Goal: Communication & Community: Answer question/provide support

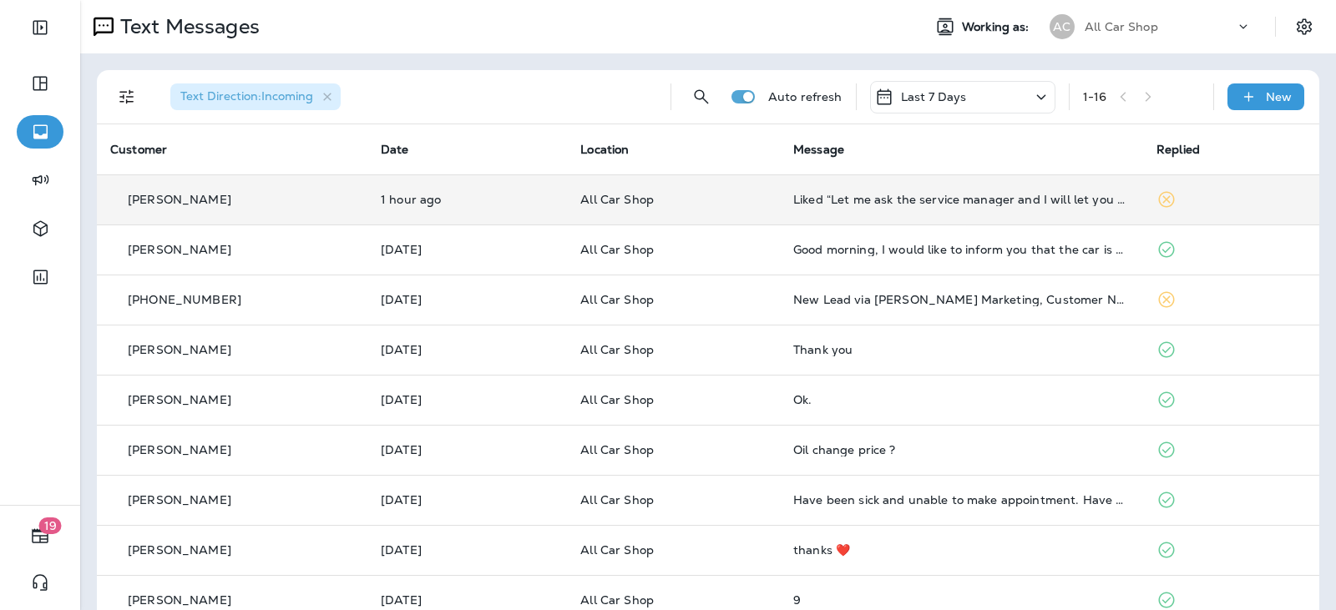
click at [733, 201] on p "All Car Shop" at bounding box center [673, 199] width 186 height 13
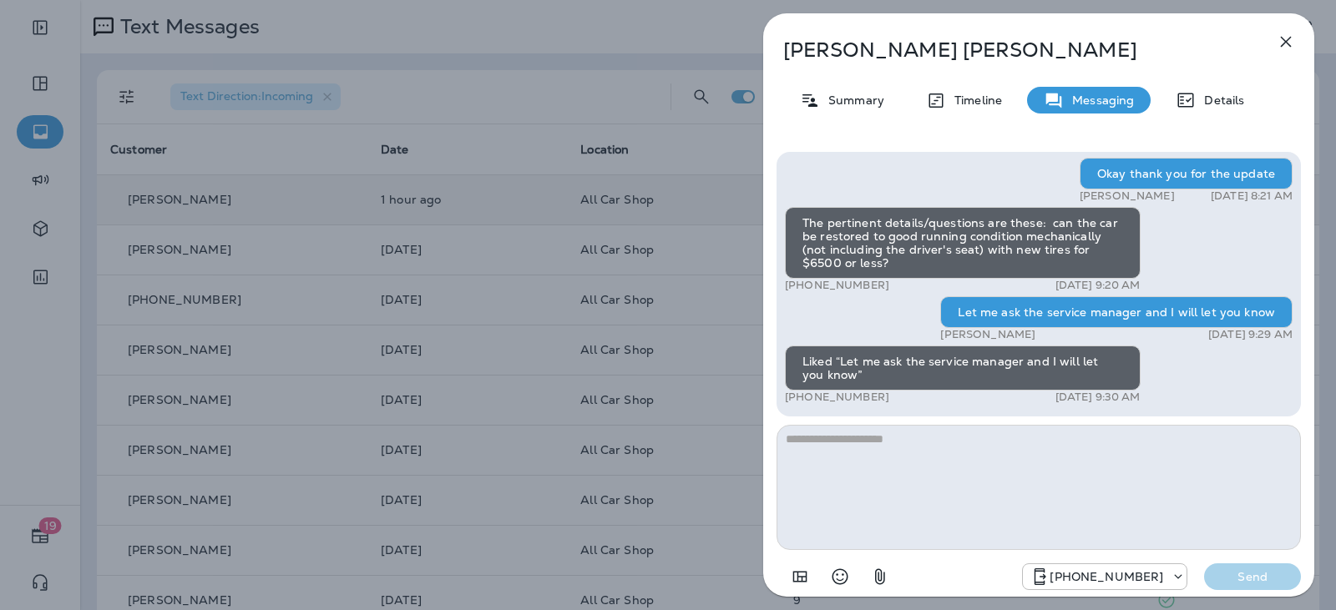
click at [1283, 35] on icon "button" at bounding box center [1286, 42] width 20 height 20
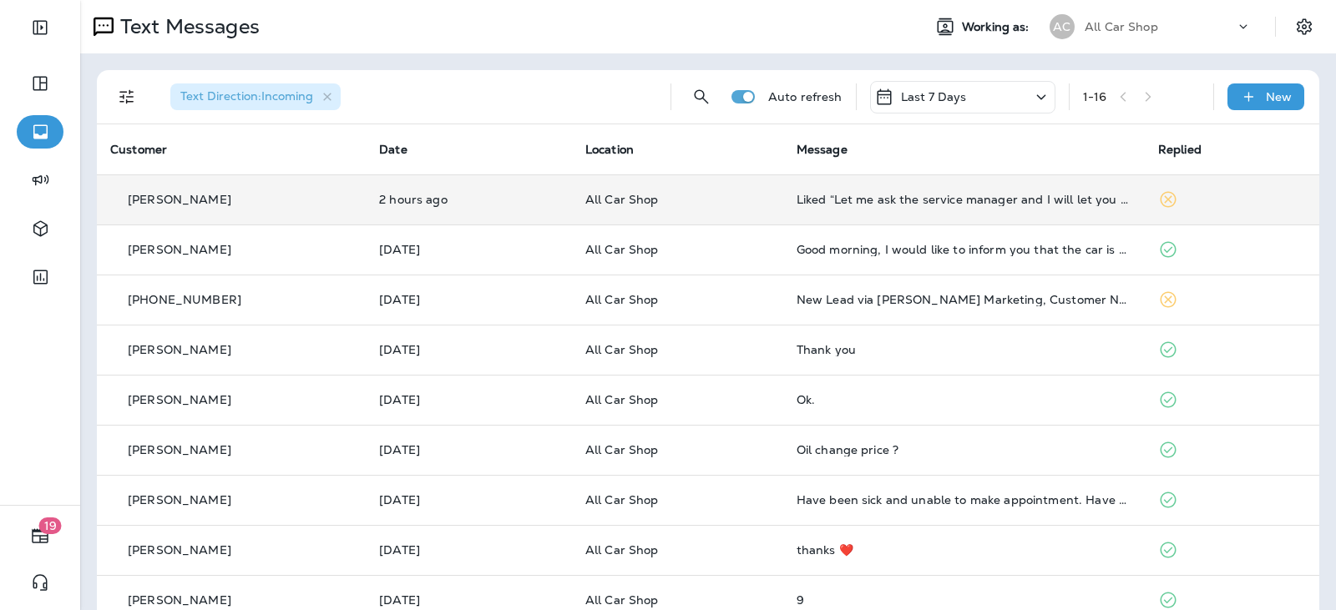
click at [872, 200] on div "Liked “Let me ask the service manager and I will let you know”" at bounding box center [964, 199] width 335 height 13
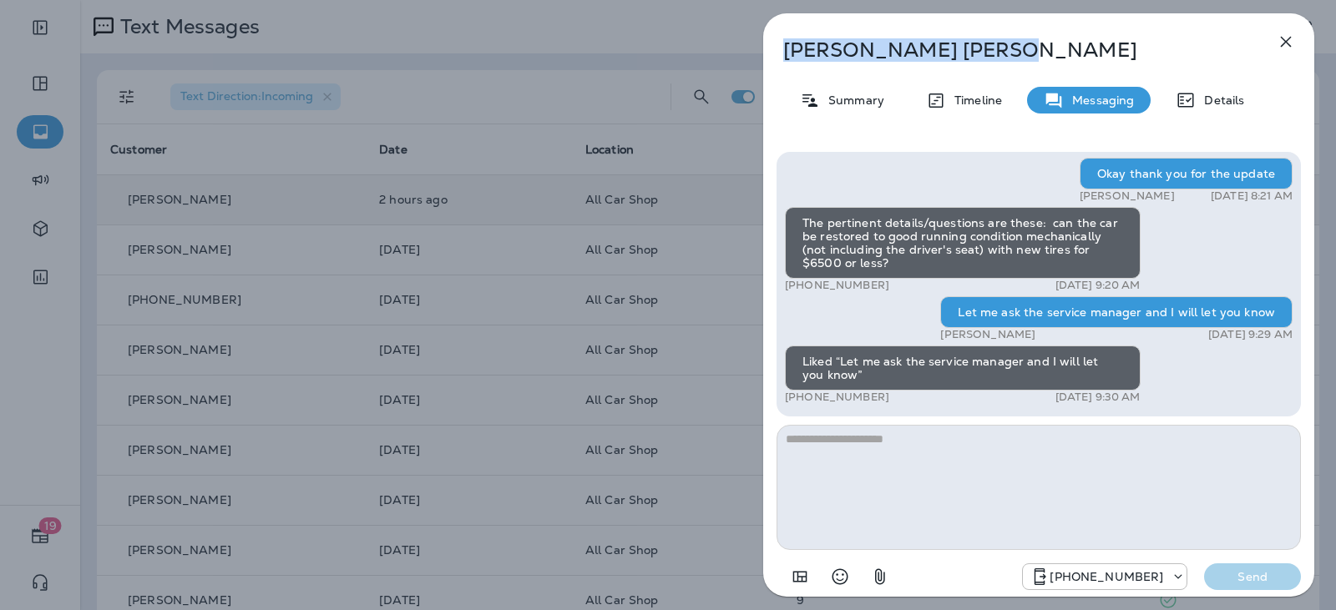
drag, startPoint x: 895, startPoint y: 58, endPoint x: 789, endPoint y: 44, distance: 106.9
click at [766, 46] on div "Debra Snider" at bounding box center [1011, 49] width 496 height 23
copy p "Debra Snider"
click at [1288, 38] on icon "button" at bounding box center [1286, 42] width 20 height 20
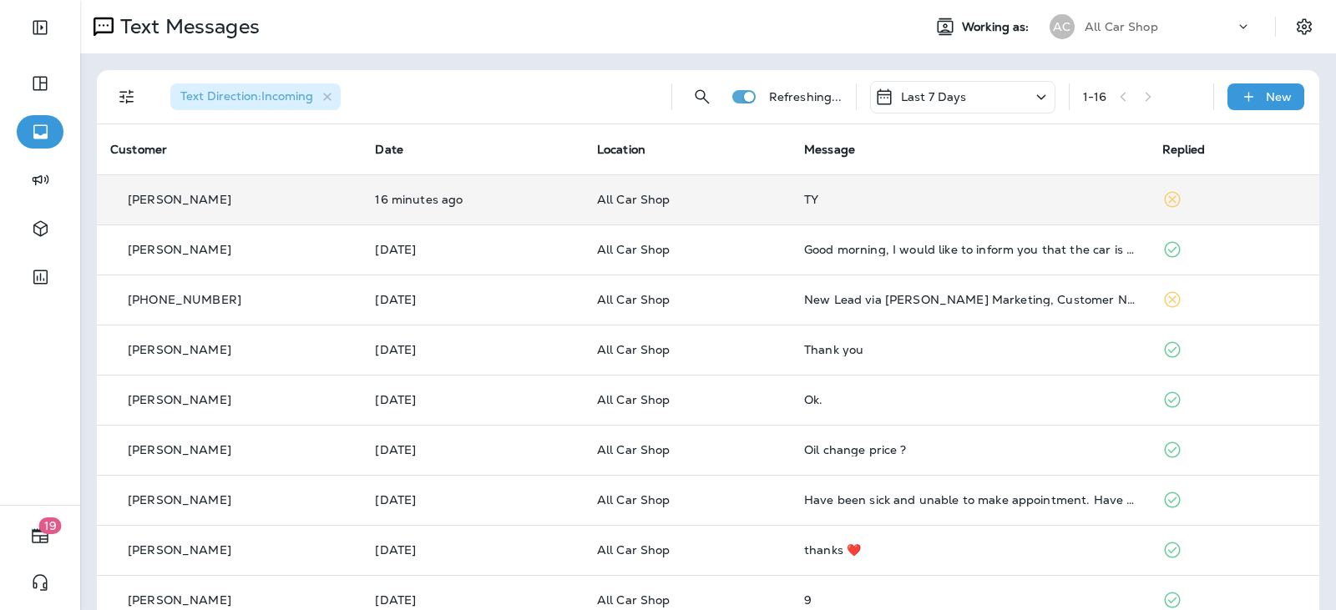
click at [671, 202] on p "All Car Shop" at bounding box center [687, 199] width 180 height 13
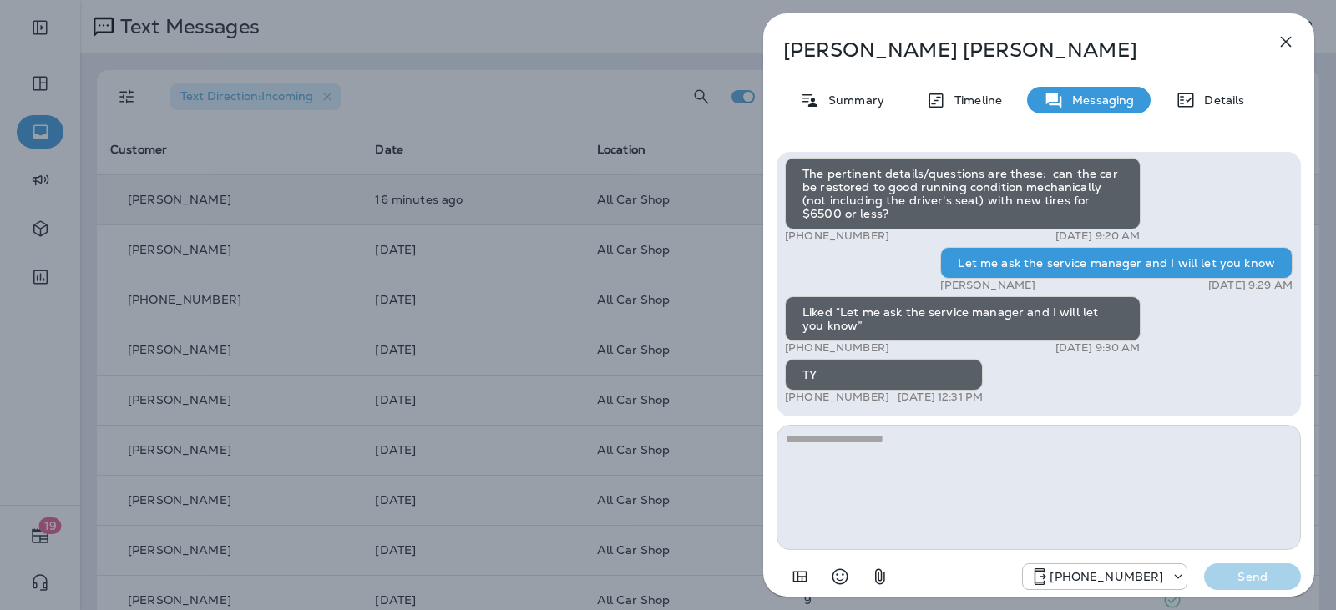
click at [846, 449] on textarea at bounding box center [1039, 487] width 524 height 125
type textarea "**********"
click at [1223, 574] on p "Send" at bounding box center [1253, 577] width 70 height 15
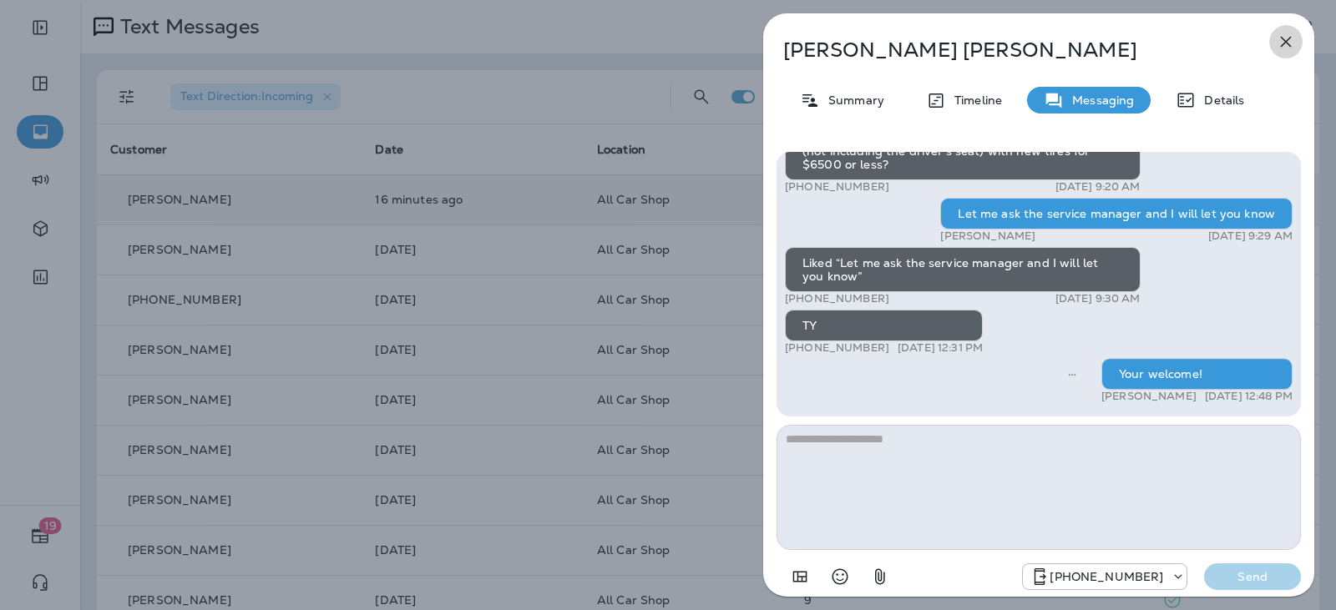
click at [1288, 34] on icon "button" at bounding box center [1286, 42] width 20 height 20
